Goal: Task Accomplishment & Management: Use online tool/utility

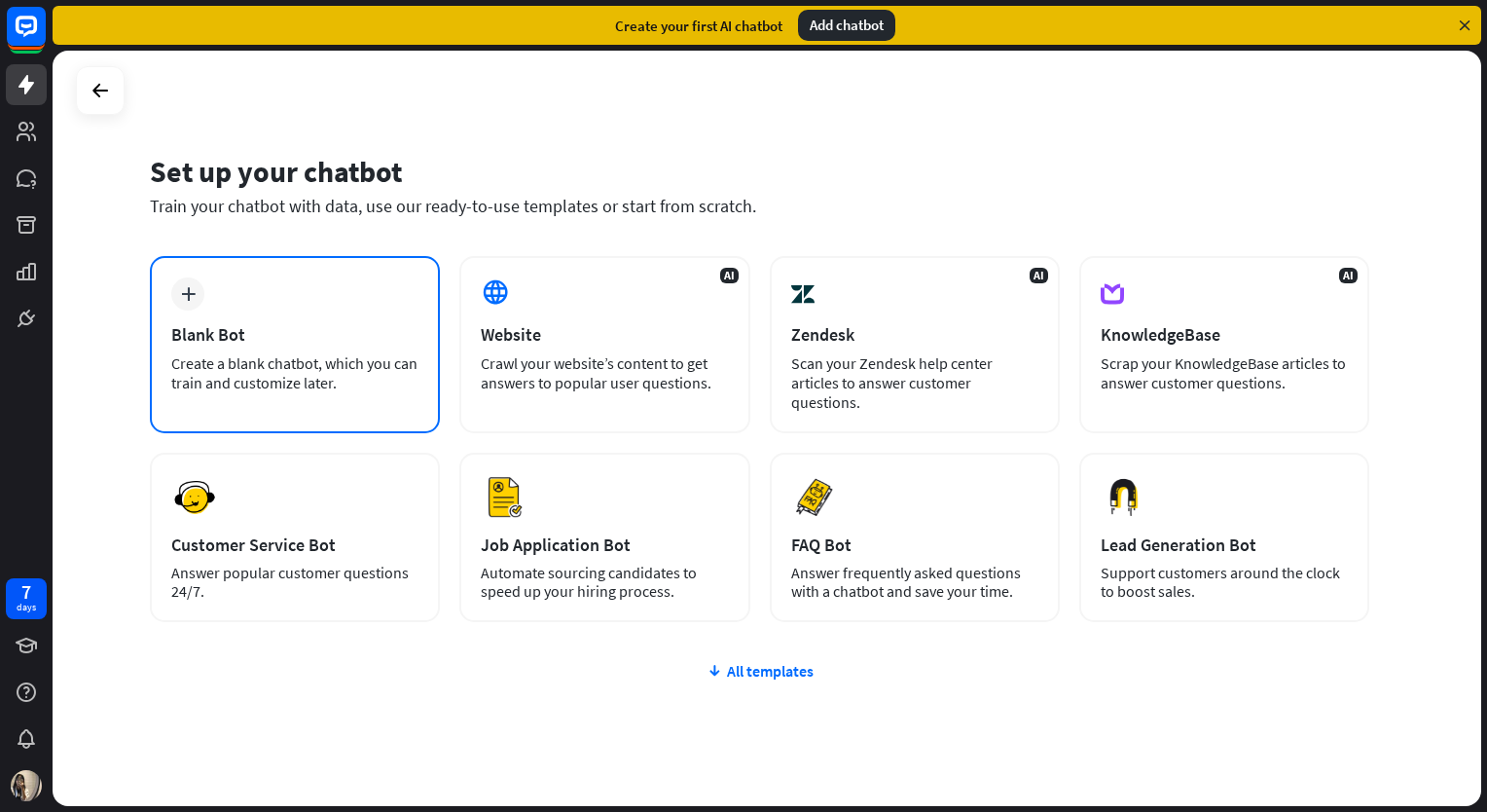
click at [251, 307] on div "plus Blank Bot Create a blank chatbot, which you can train and customize later." at bounding box center [295, 344] width 290 height 177
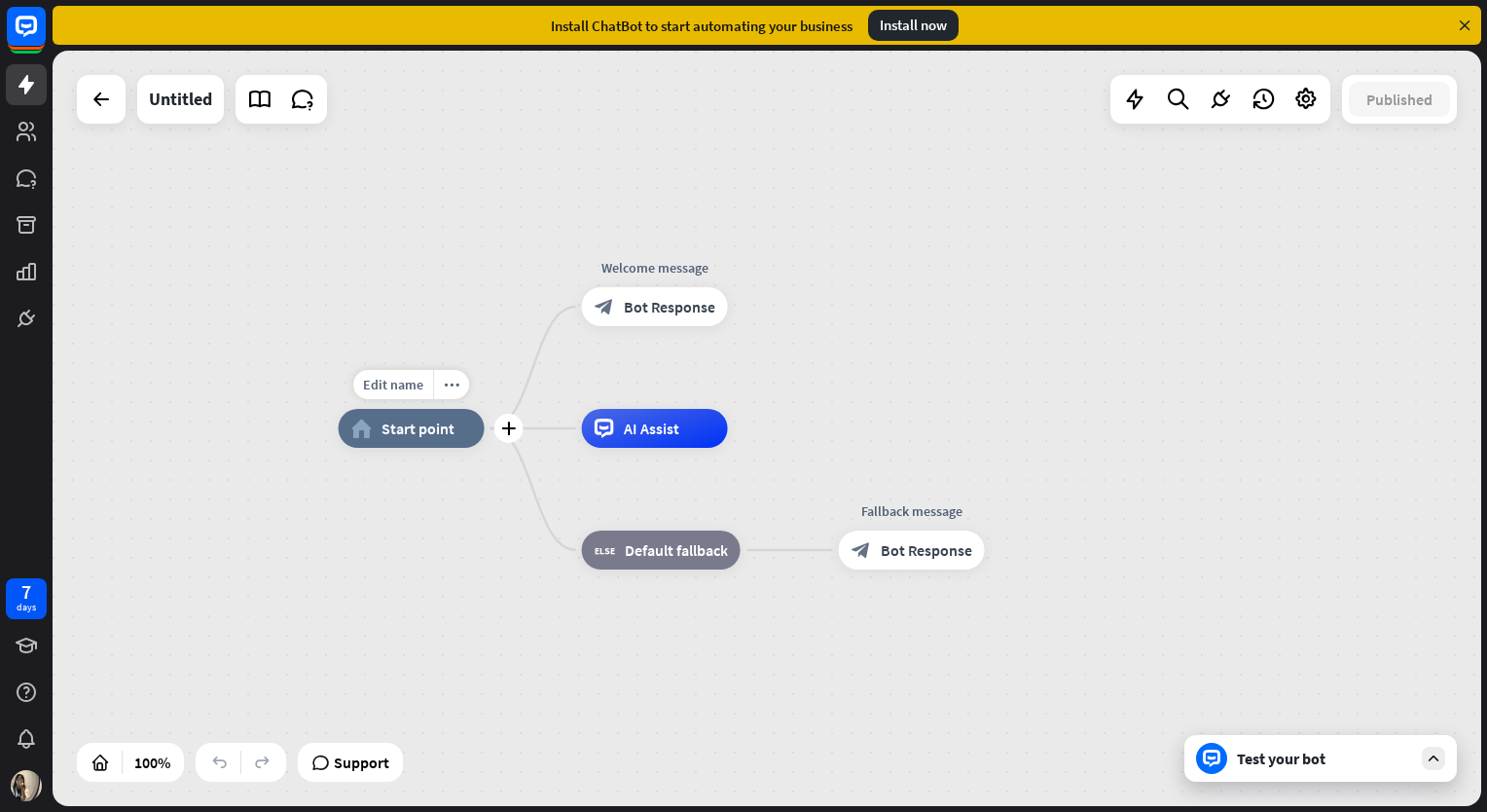
click at [415, 436] on span "Start point" at bounding box center [418, 428] width 73 height 19
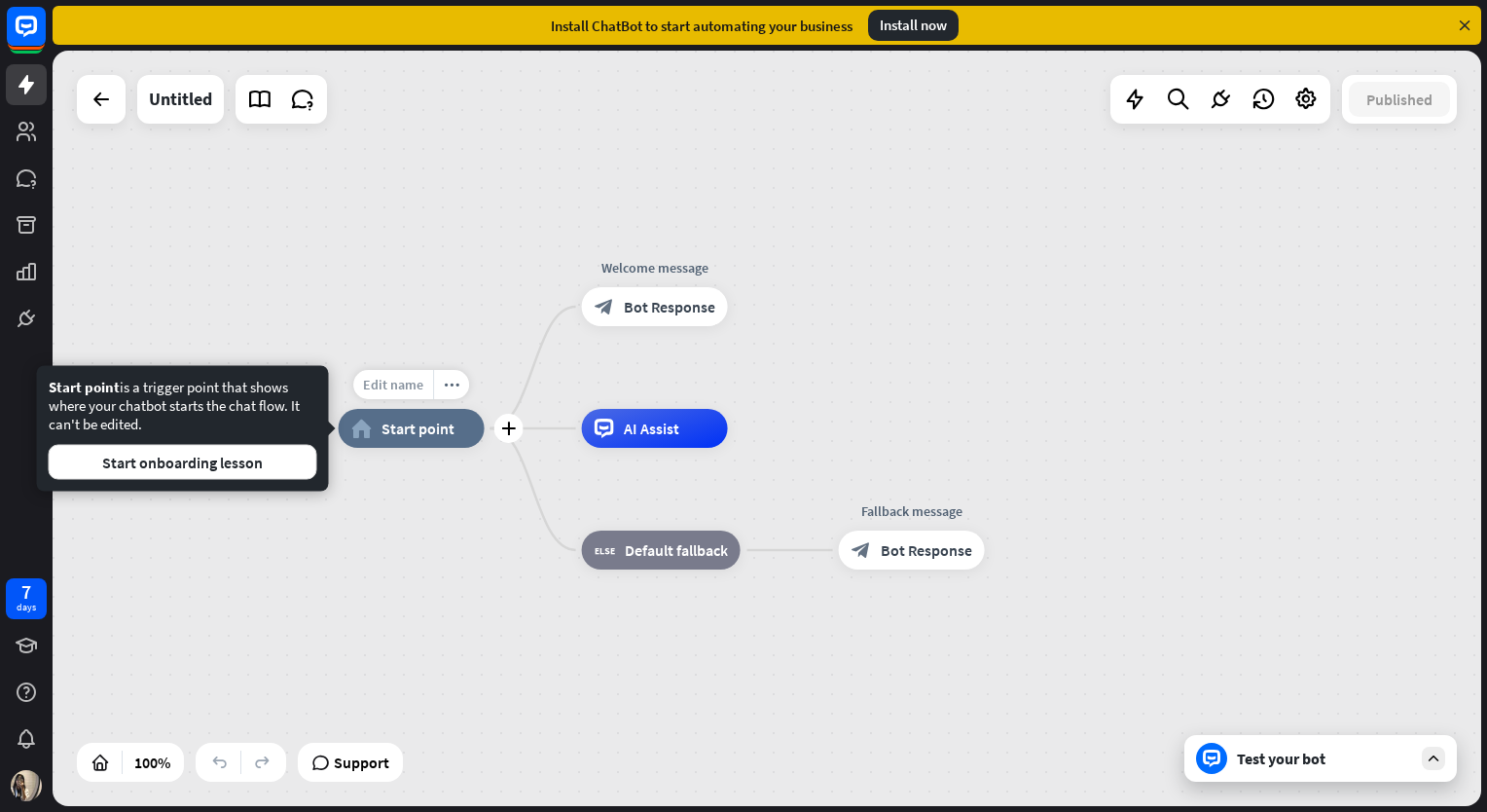
click at [395, 378] on span "Edit name" at bounding box center [393, 385] width 60 height 18
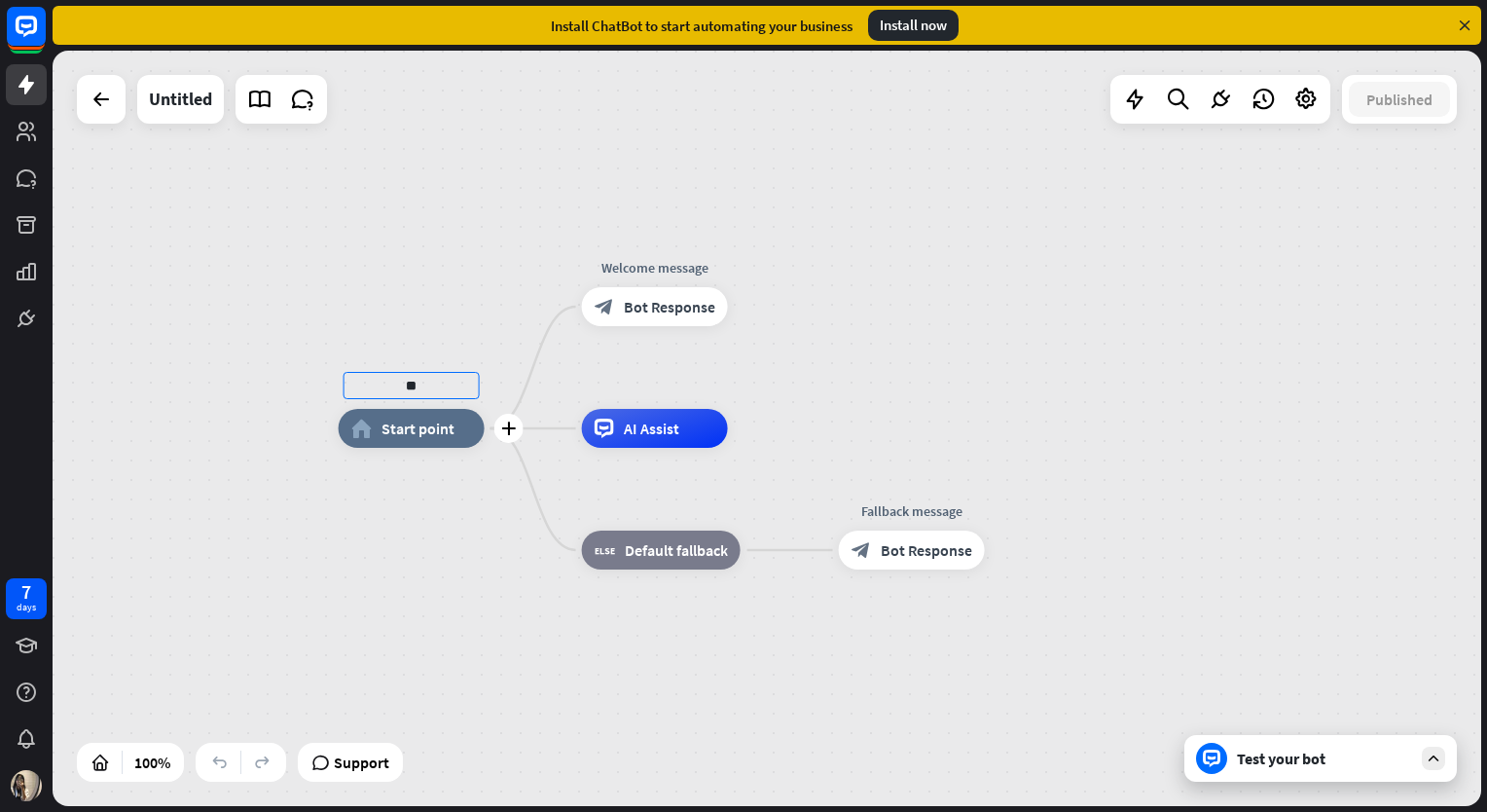
type input "*"
click at [1463, 27] on icon at bounding box center [1465, 26] width 18 height 18
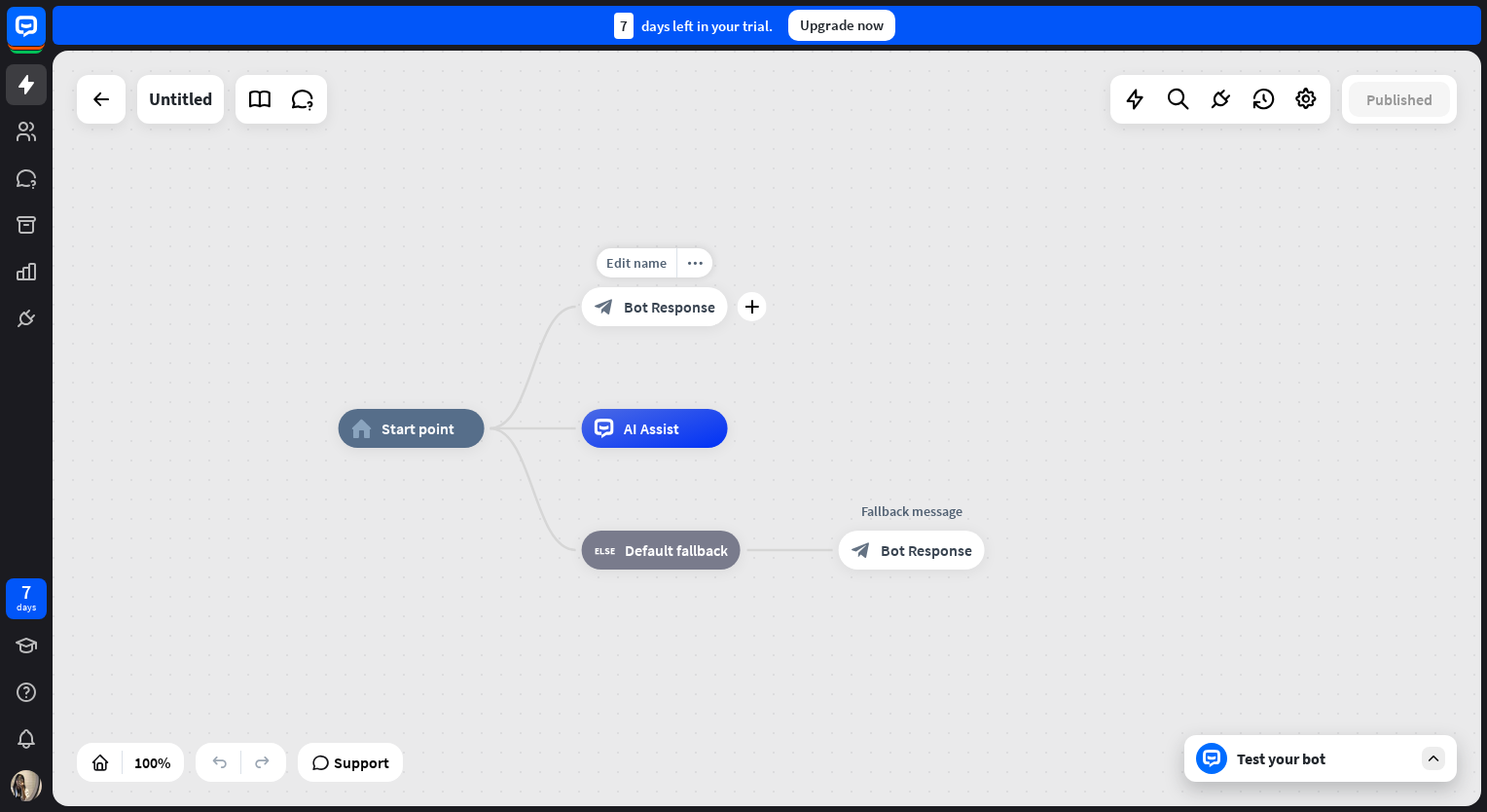
click at [657, 312] on span "Bot Response" at bounding box center [670, 306] width 92 height 19
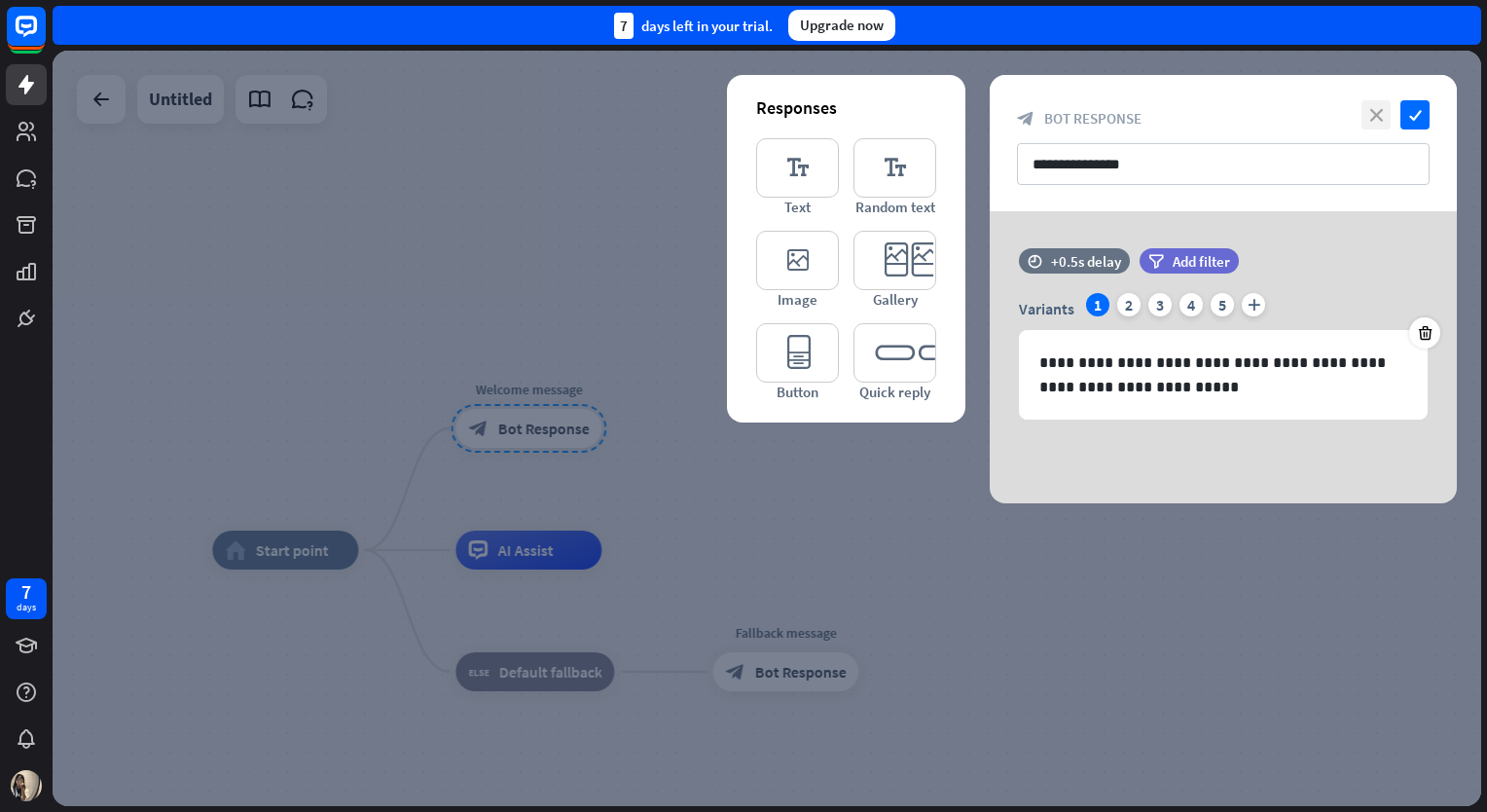
click at [1380, 108] on icon "close" at bounding box center [1376, 114] width 29 height 29
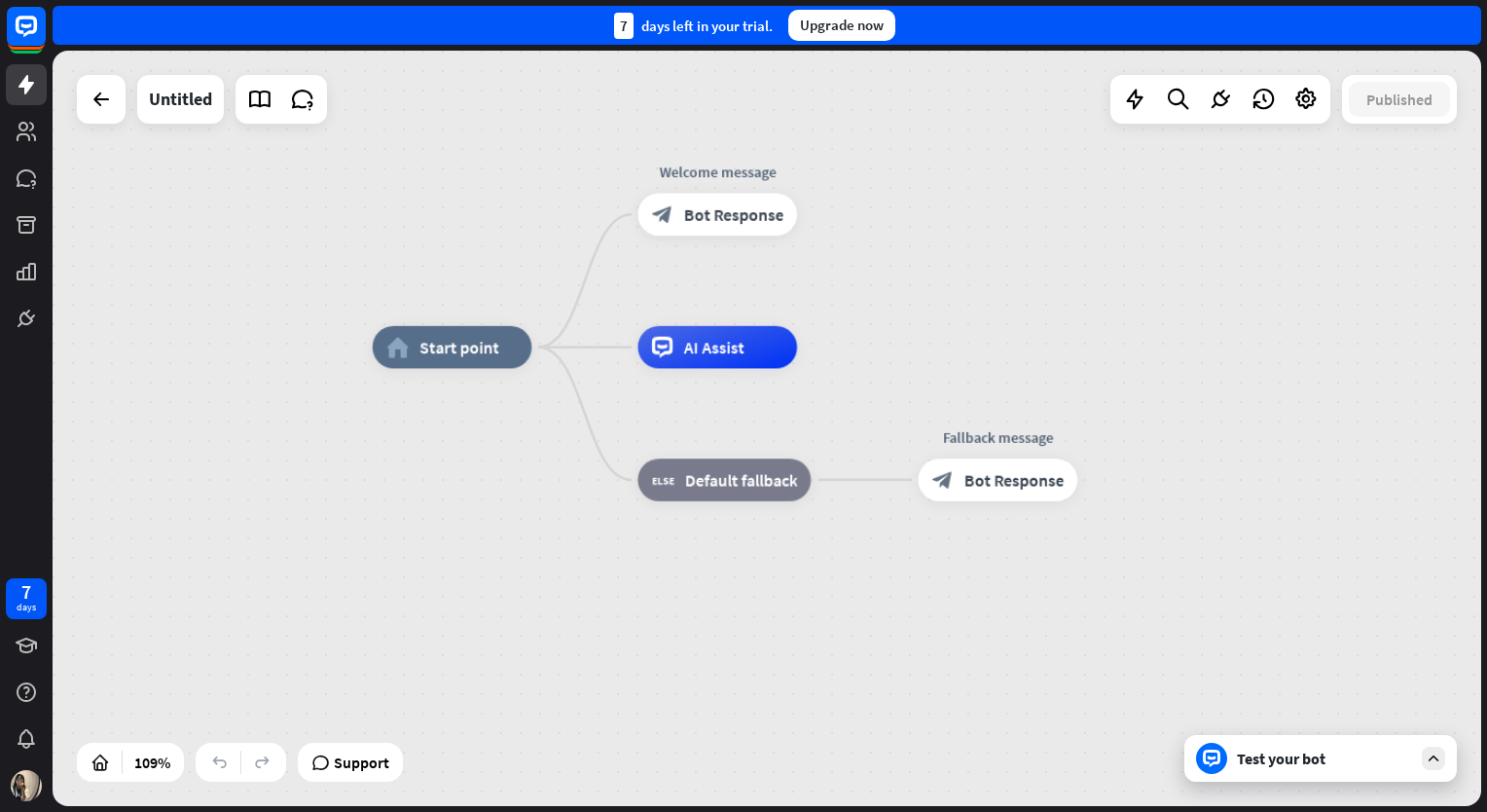
drag, startPoint x: 367, startPoint y: 460, endPoint x: 553, endPoint y: 274, distance: 263.6
click at [537, 243] on div "home_2 Start point Welcome message block_bot_response Bot Response AI Assist bl…" at bounding box center [767, 428] width 1429 height 755
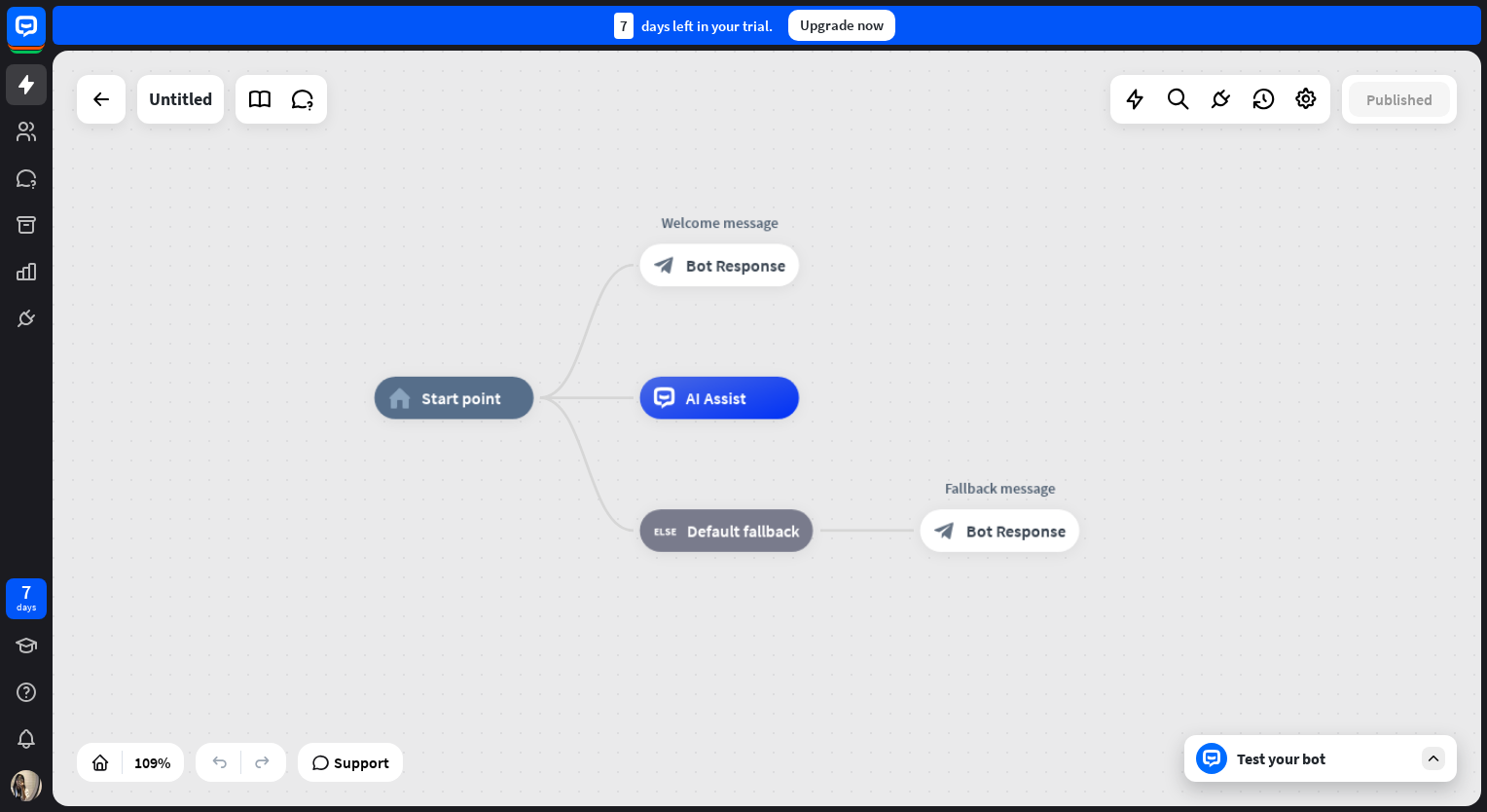
drag, startPoint x: 365, startPoint y: 274, endPoint x: 346, endPoint y: 327, distance: 57.0
click at [373, 343] on div "home_2 Start point Welcome message block_bot_response Bot Response AI Assist bl…" at bounding box center [767, 428] width 1429 height 755
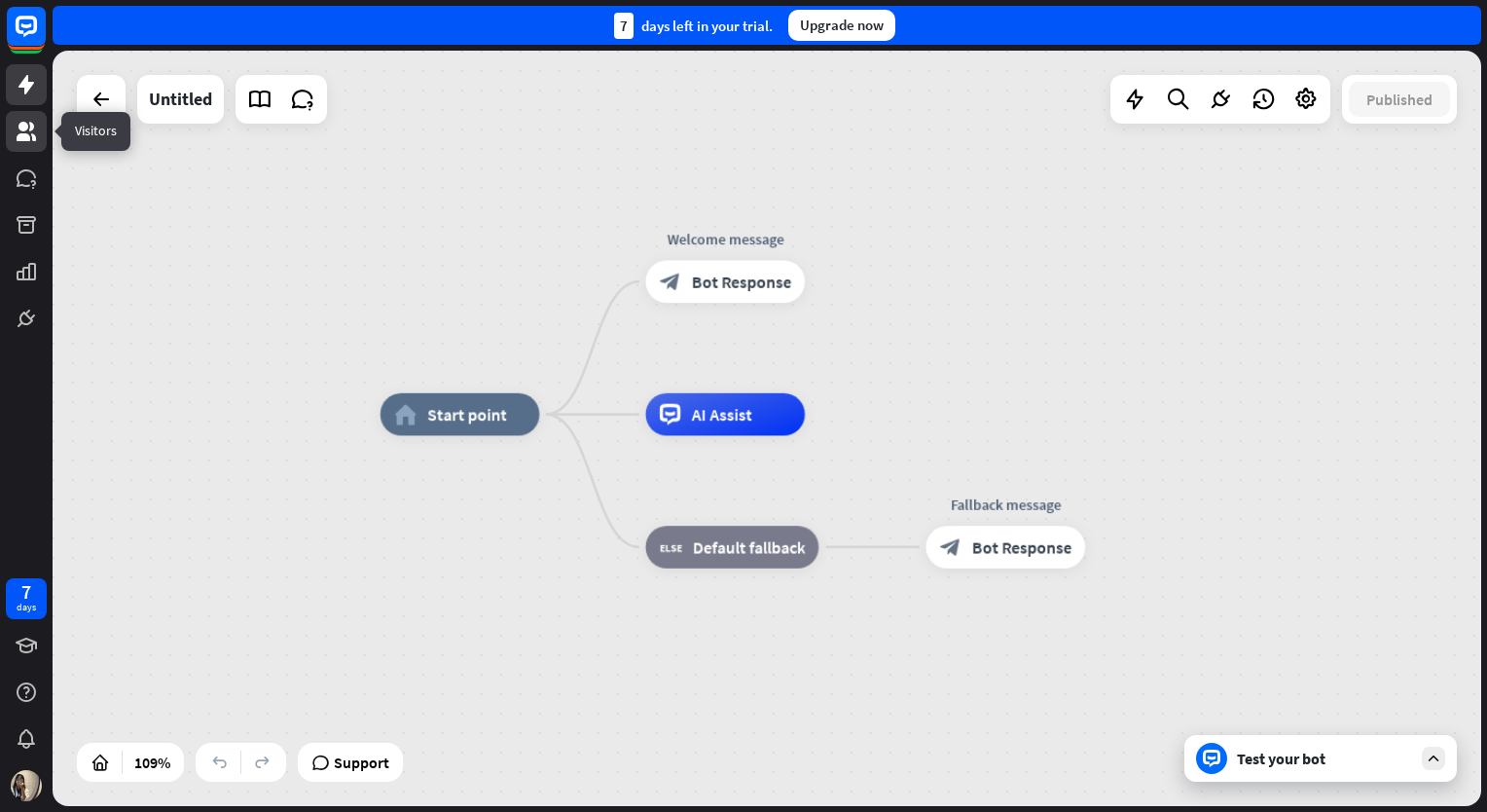
click at [23, 123] on icon at bounding box center [26, 131] width 19 height 19
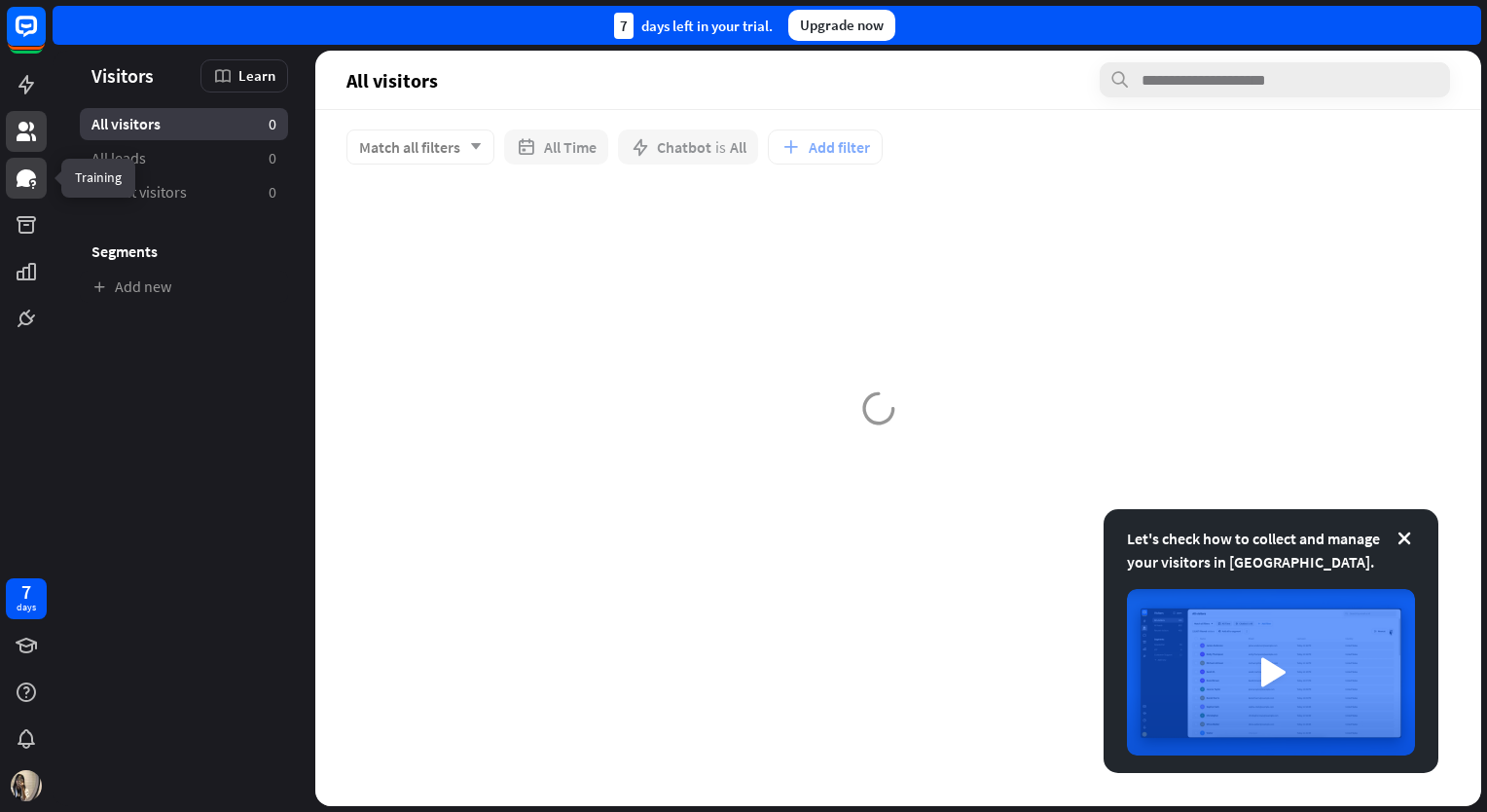
click at [29, 174] on icon at bounding box center [26, 178] width 19 height 18
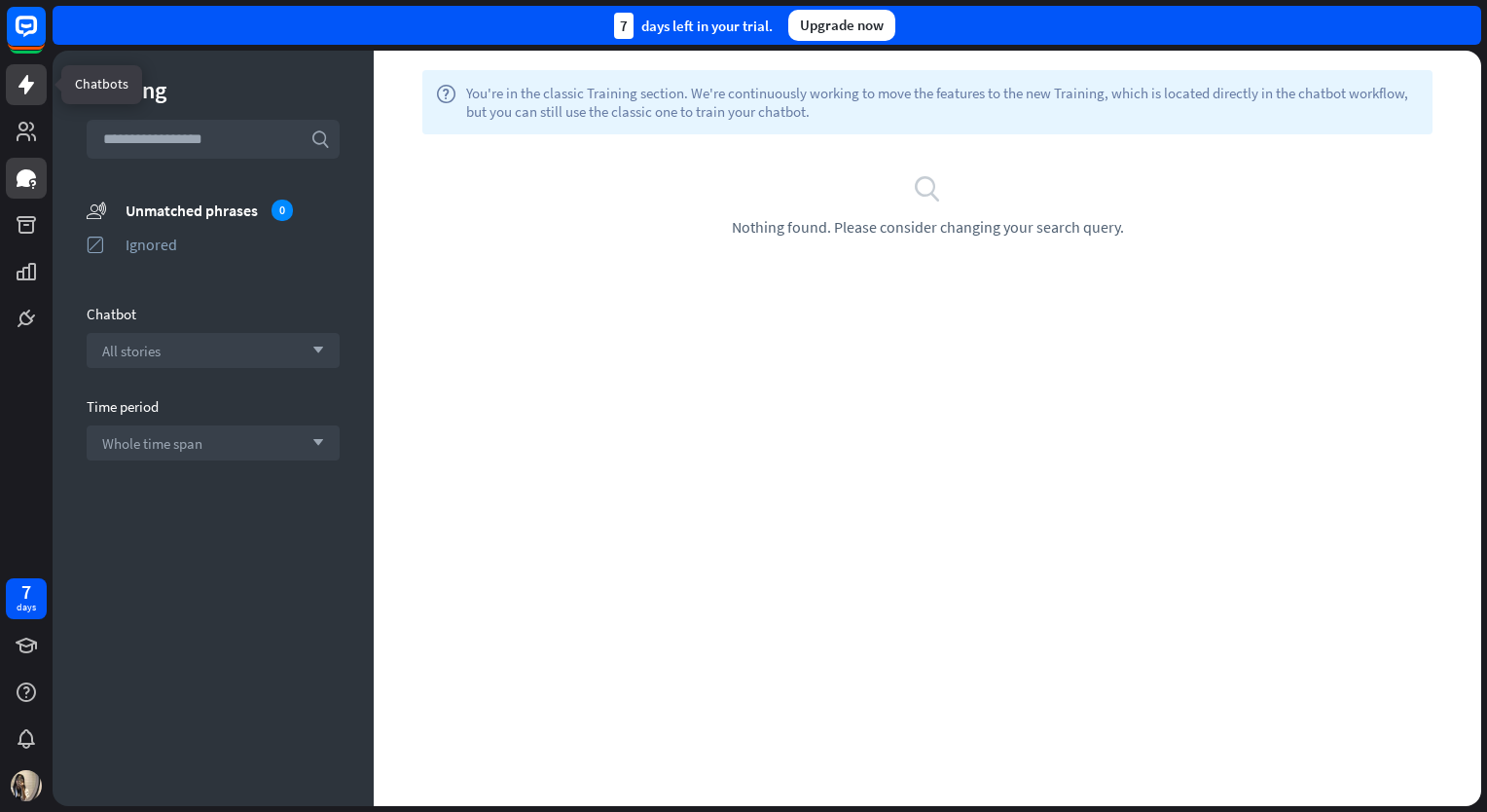
click at [34, 85] on icon at bounding box center [26, 84] width 23 height 23
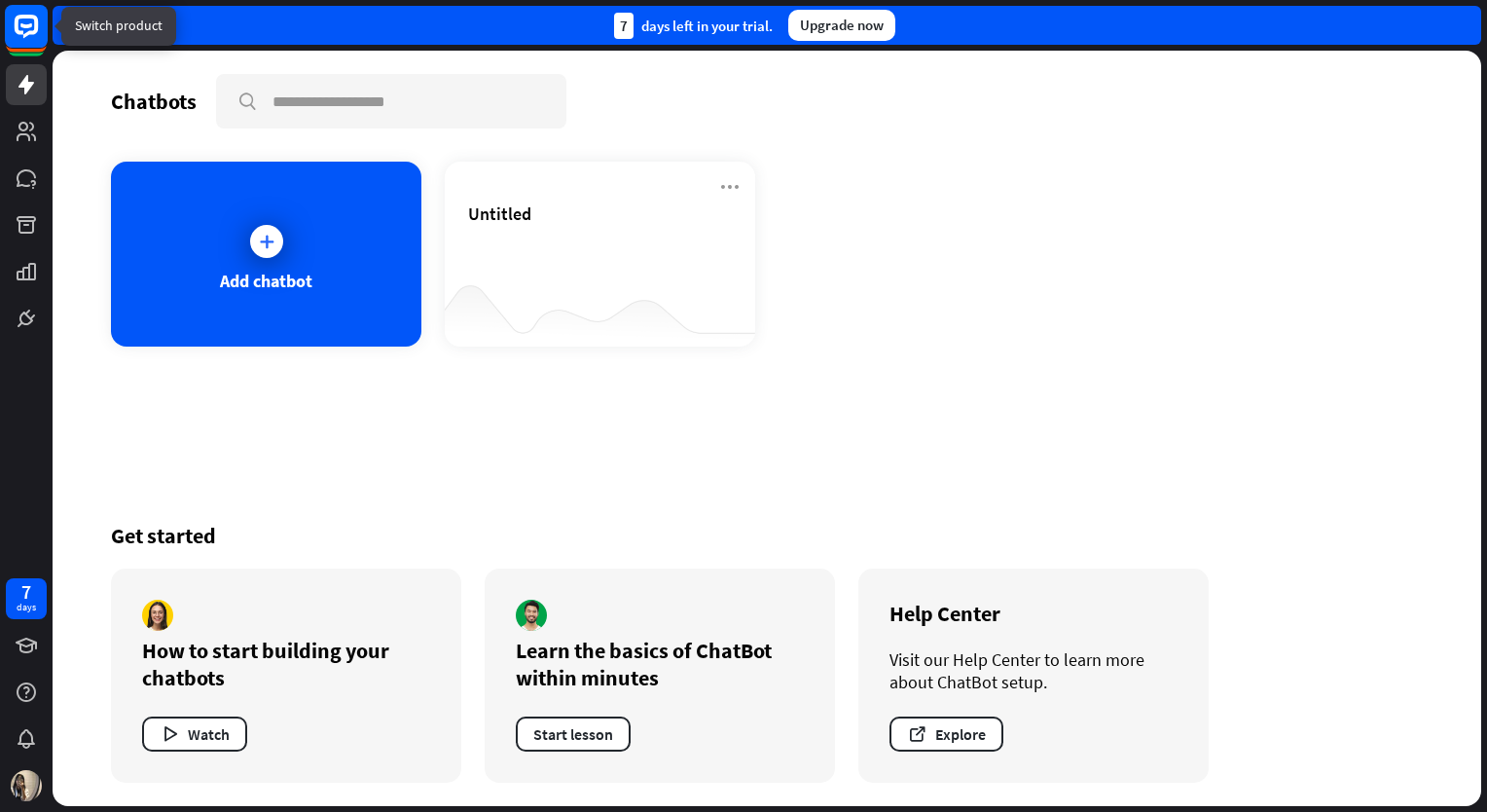
click at [36, 21] on icon at bounding box center [26, 26] width 23 height 23
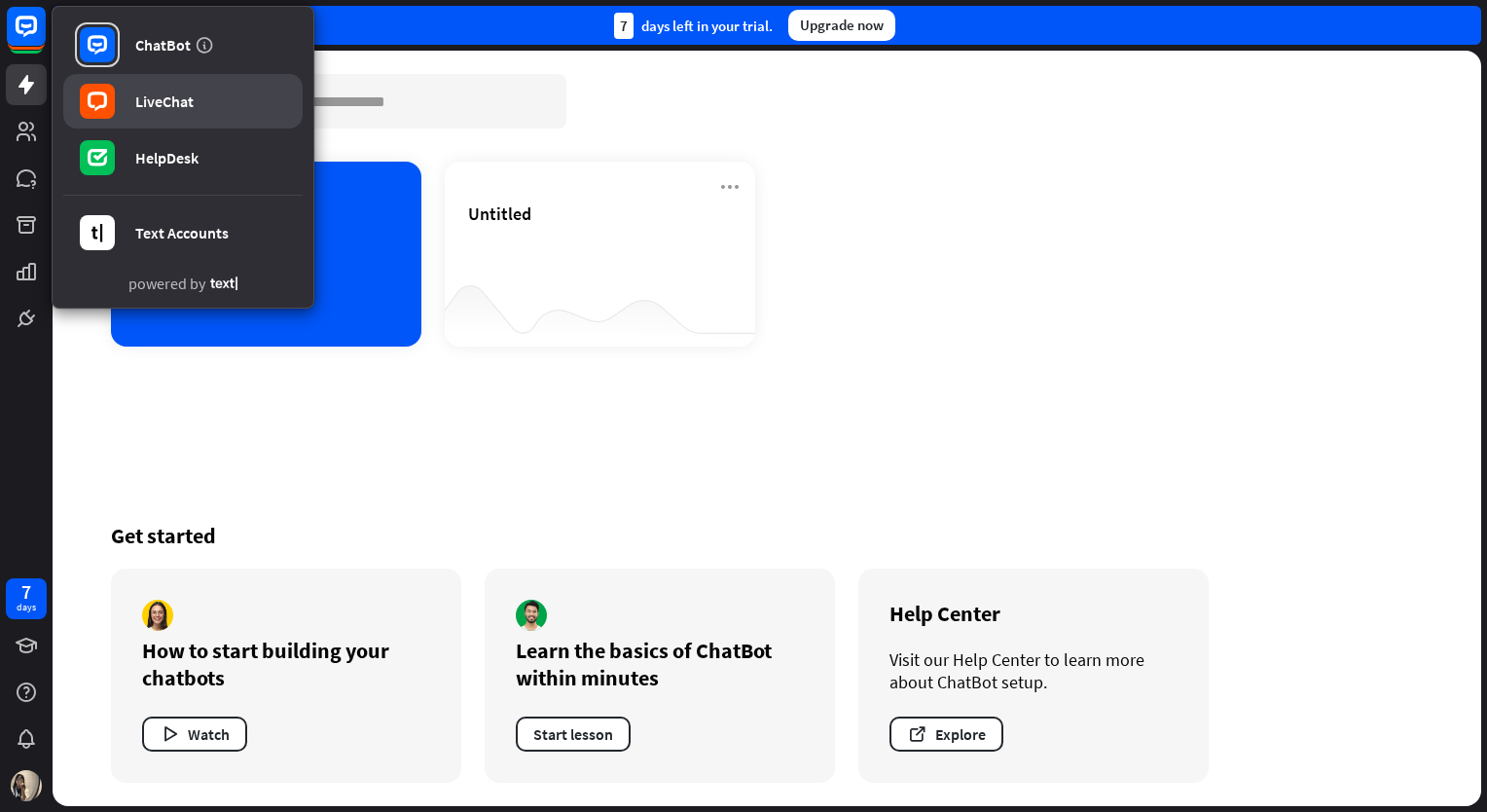
click at [208, 98] on link "LiveChat" at bounding box center [182, 101] width 239 height 55
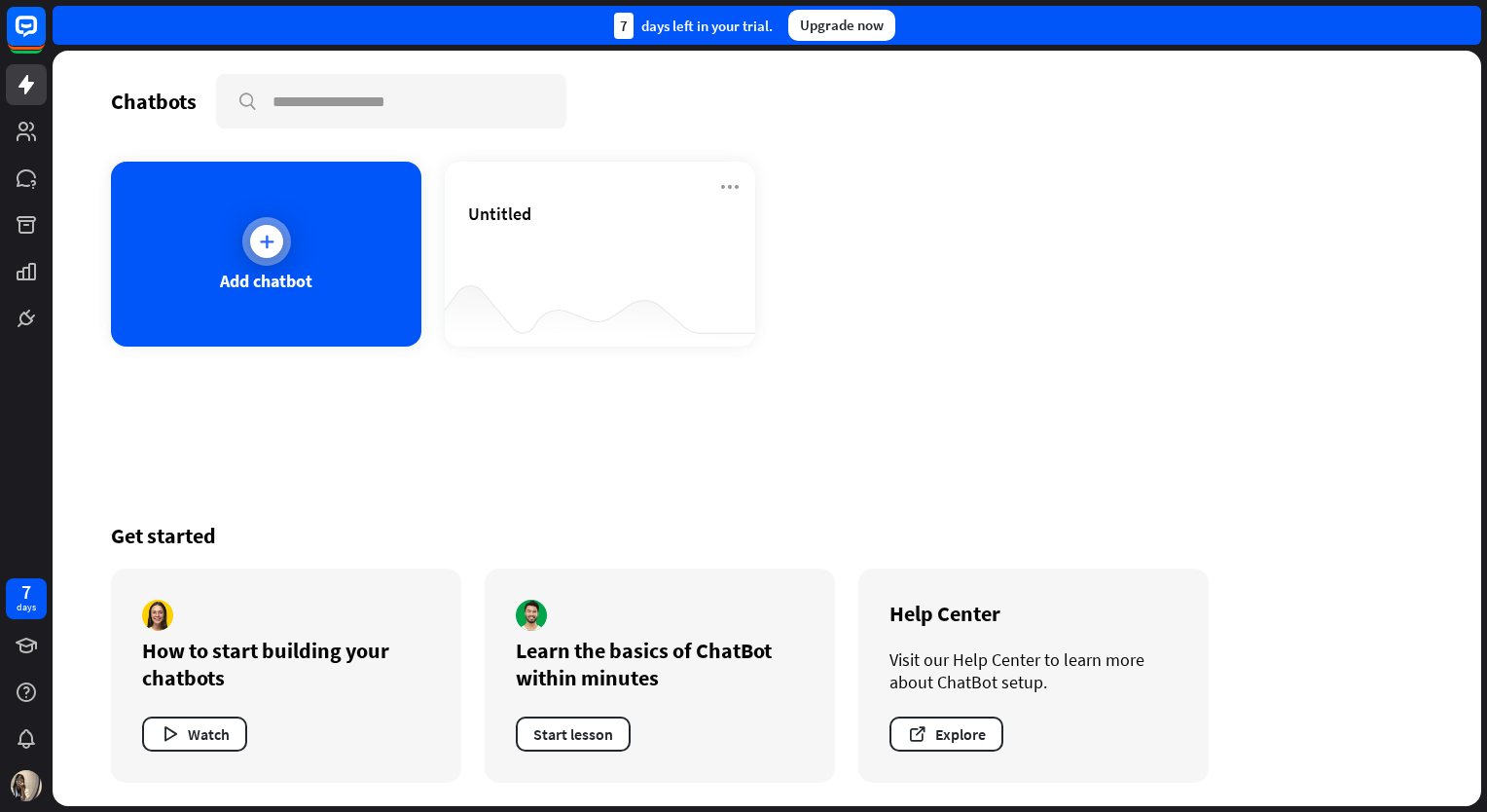
click at [309, 253] on div "Add chatbot" at bounding box center [266, 254] width 311 height 185
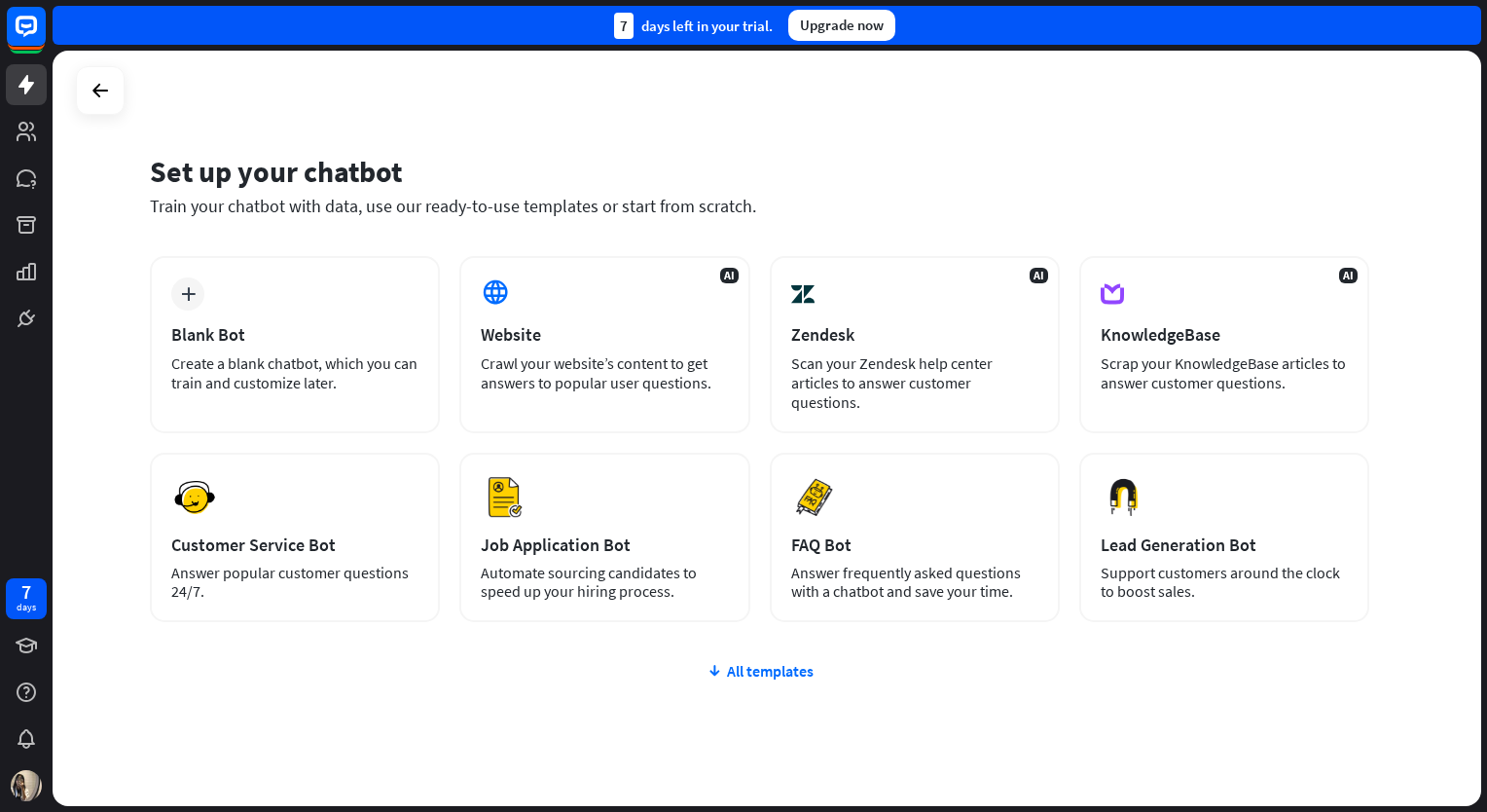
click at [647, 366] on div "Crawl your website’s content to get answers to popular user questions." at bounding box center [604, 372] width 247 height 39
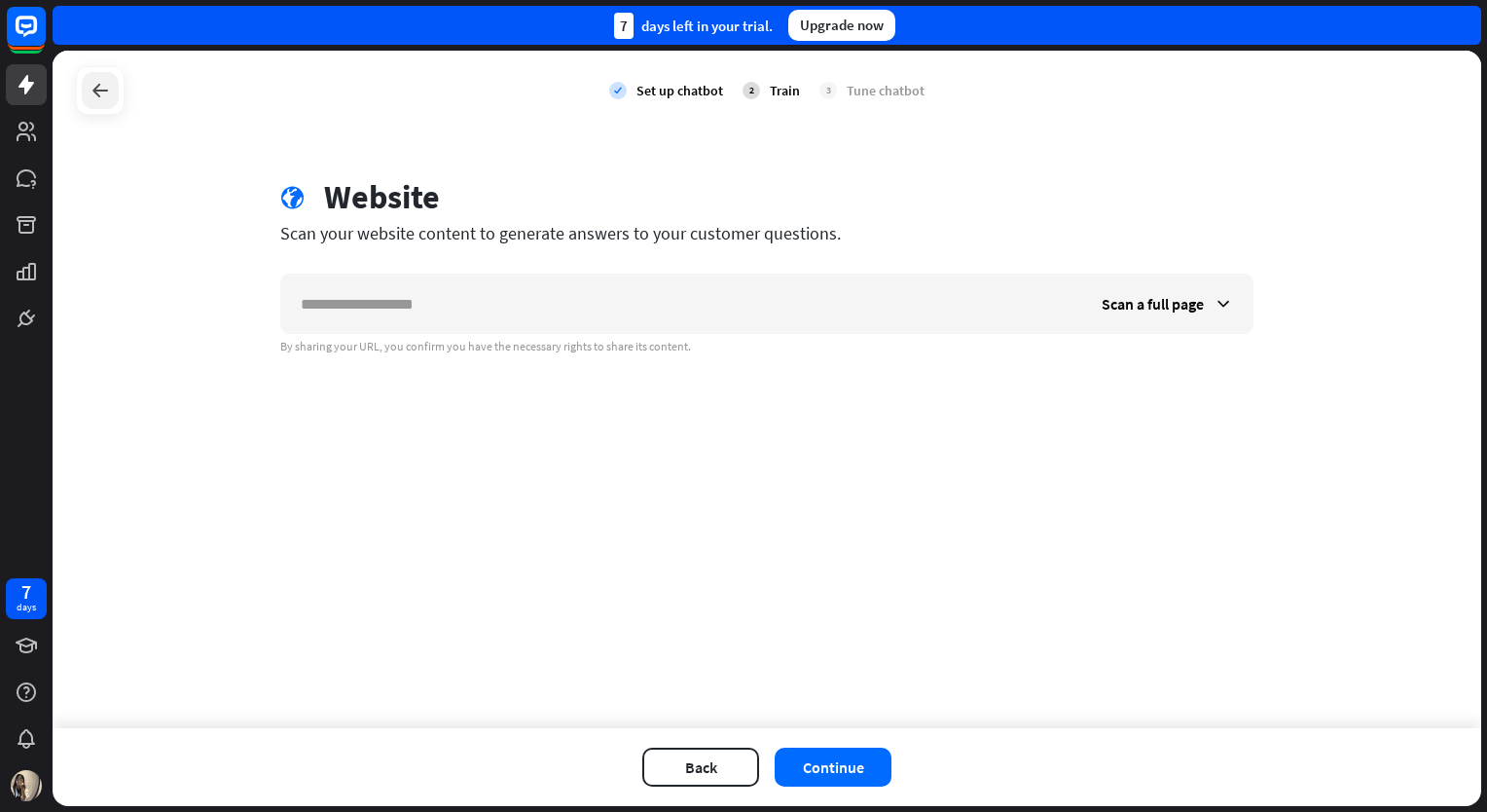
click at [105, 92] on icon at bounding box center [100, 90] width 23 height 23
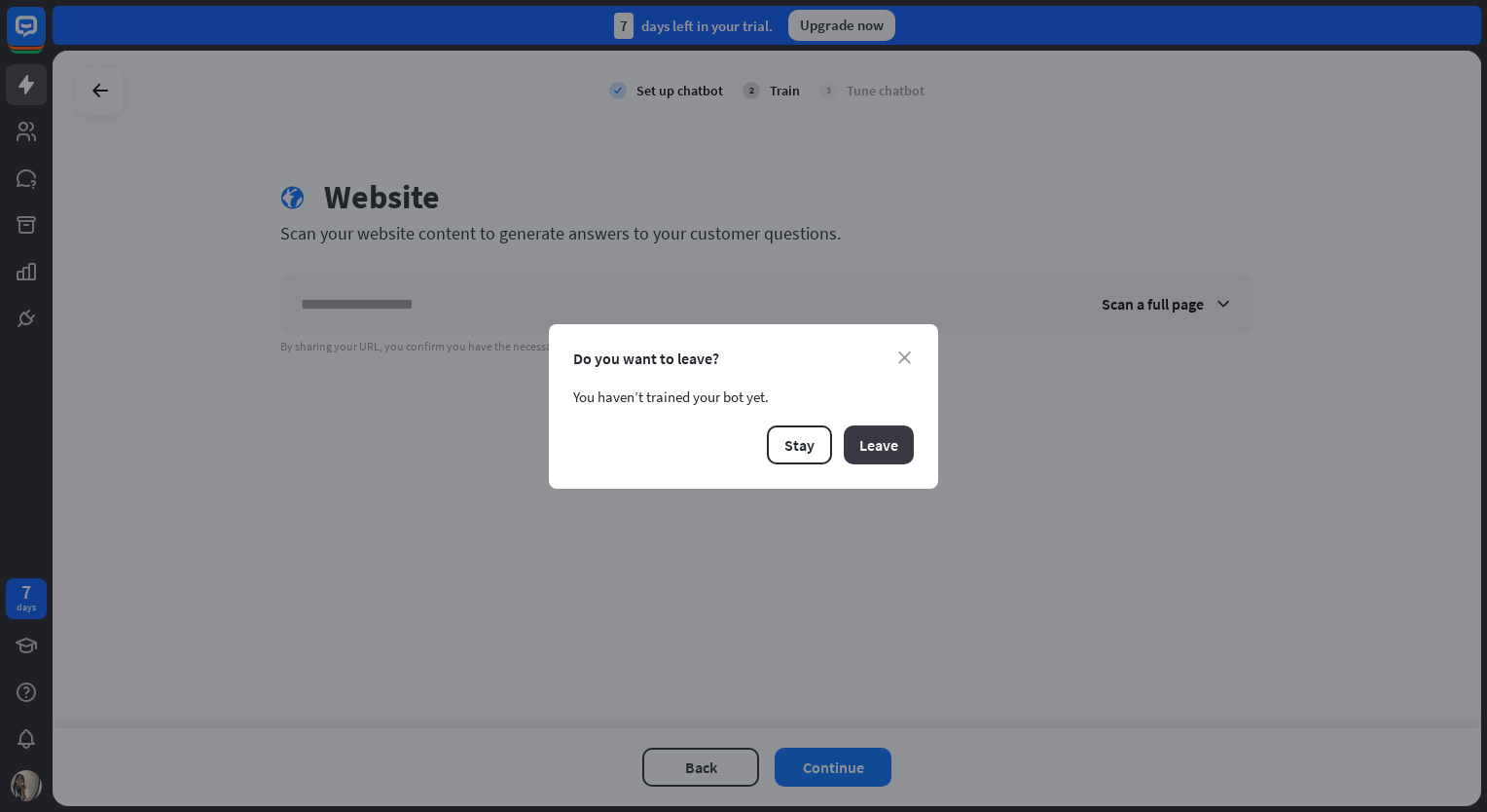
click at [852, 447] on button "Leave" at bounding box center [879, 444] width 70 height 39
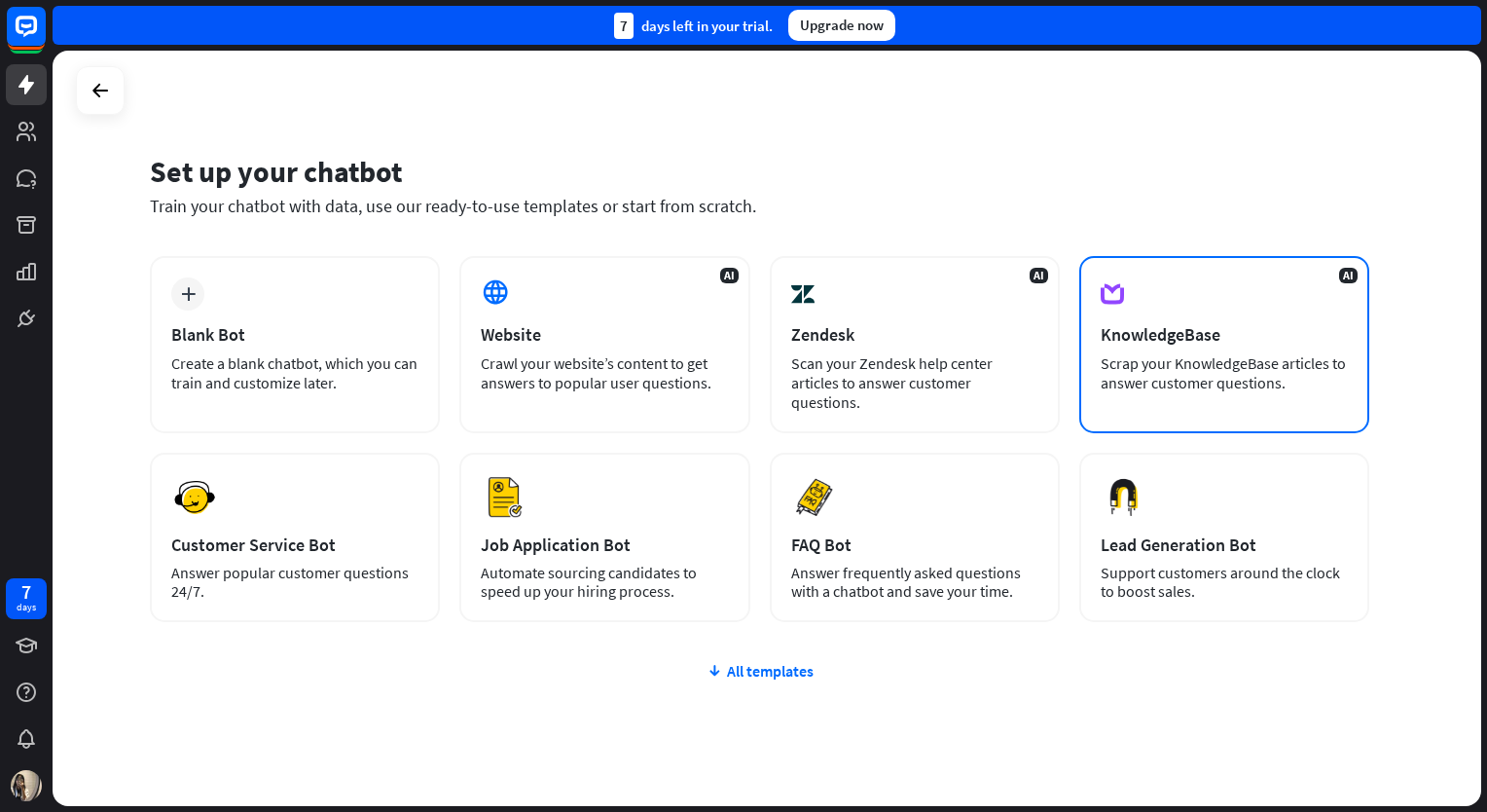
click at [1269, 334] on div "KnowledgeBase" at bounding box center [1224, 334] width 247 height 22
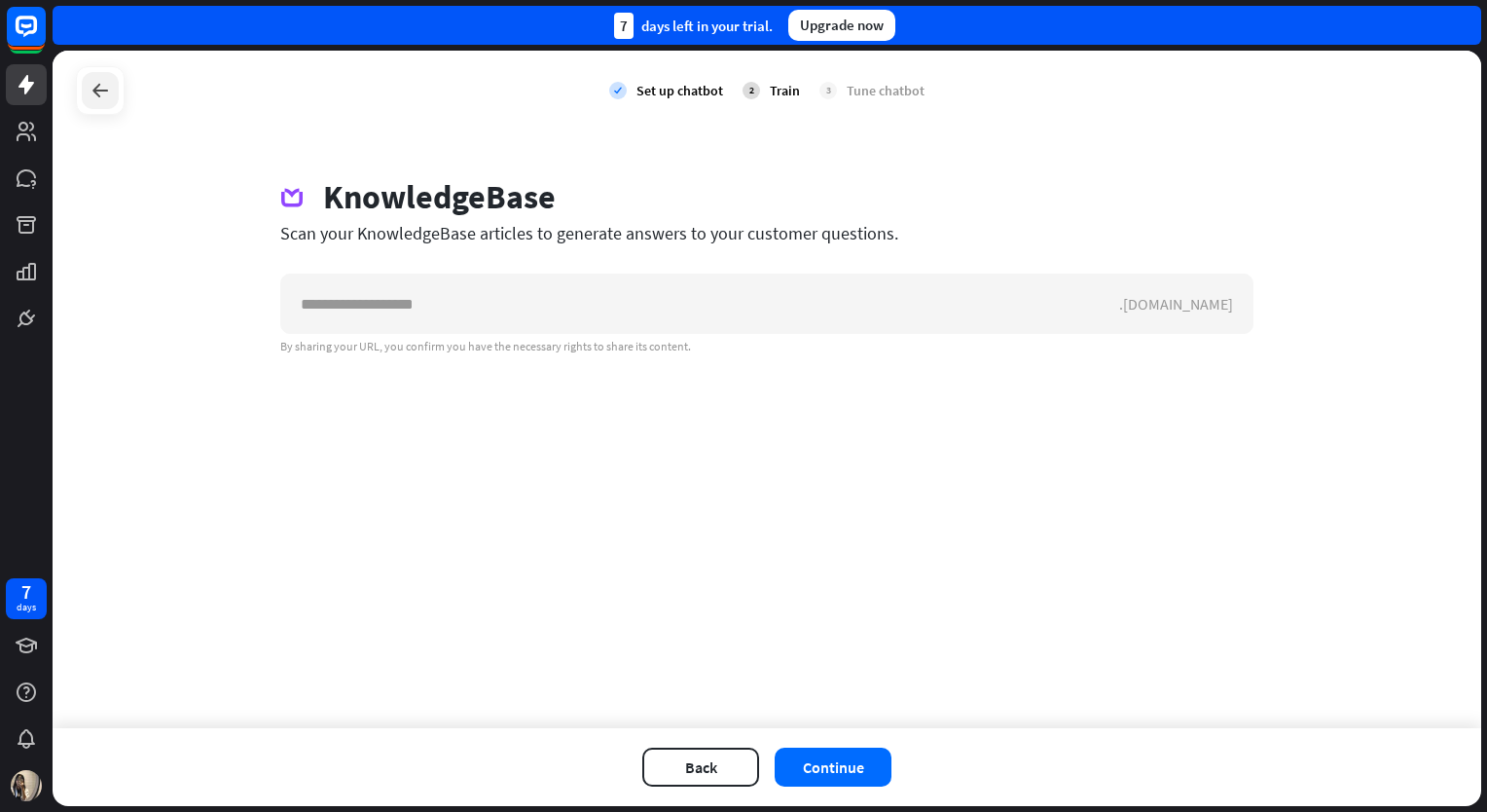
click at [99, 105] on div at bounding box center [100, 90] width 37 height 37
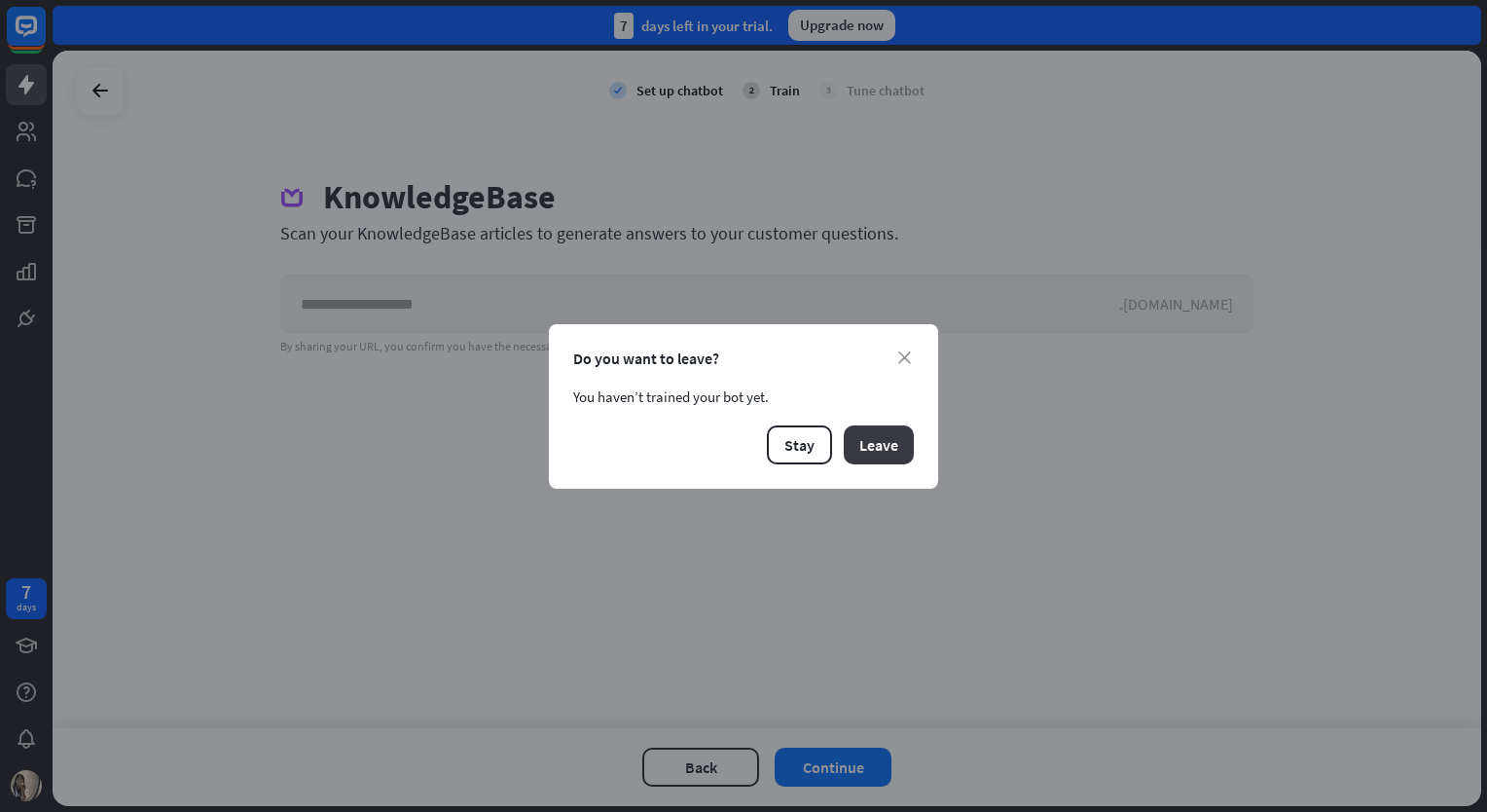
click at [874, 444] on button "Leave" at bounding box center [879, 444] width 70 height 39
